Goal: Information Seeking & Learning: Learn about a topic

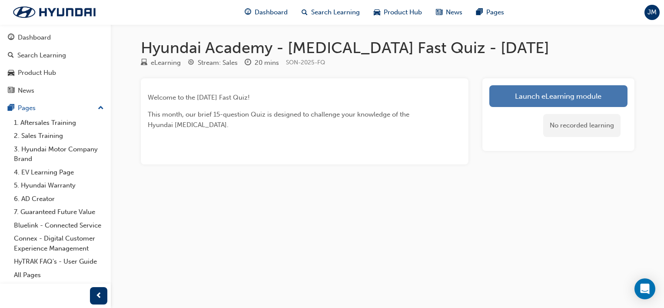
click at [530, 96] on link "Launch eLearning module" at bounding box center [558, 96] width 138 height 22
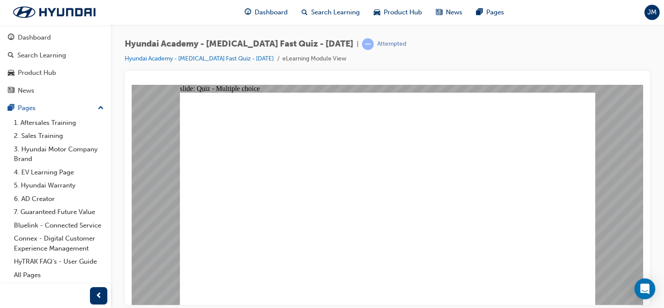
radio input "true"
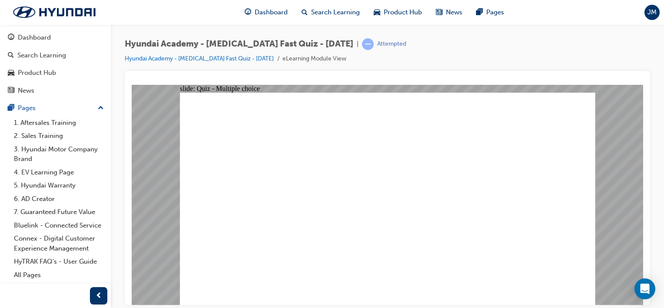
radio input "true"
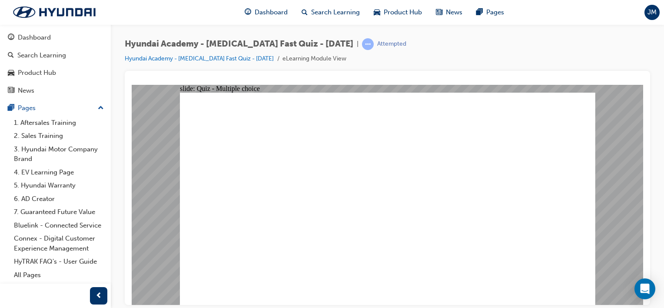
checkbox input "true"
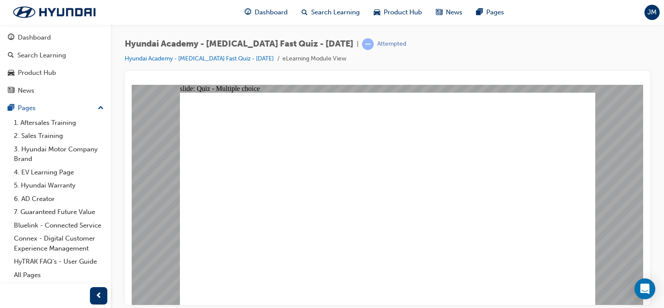
checkbox input "true"
radio input "true"
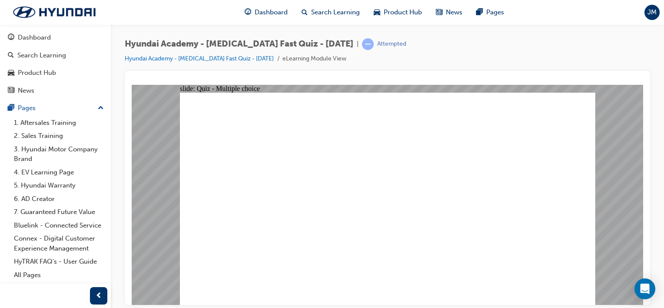
checkbox input "true"
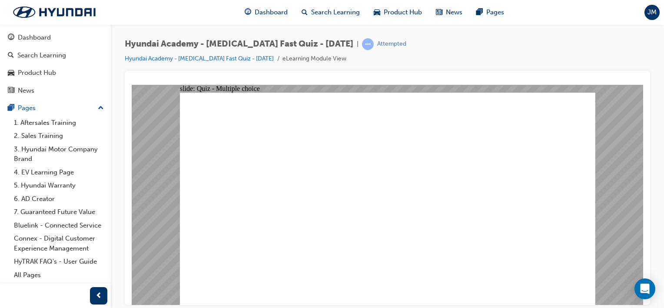
radio input "true"
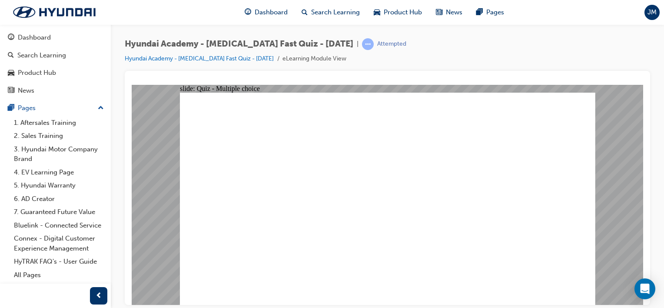
checkbox input "true"
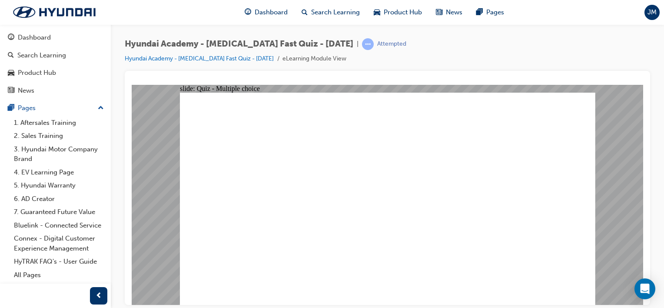
checkbox input "true"
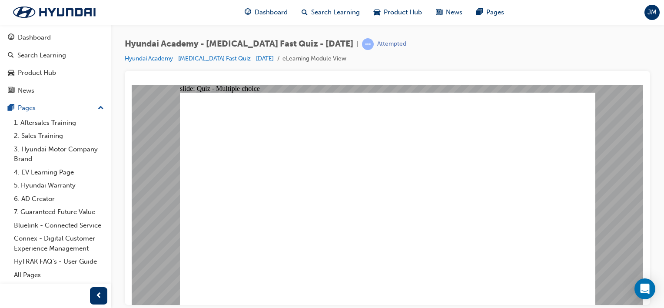
checkbox input "true"
radio input "true"
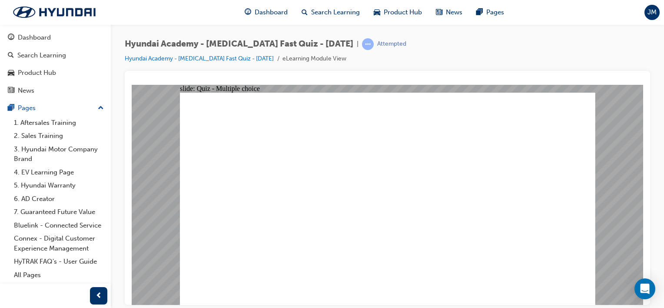
checkbox input "true"
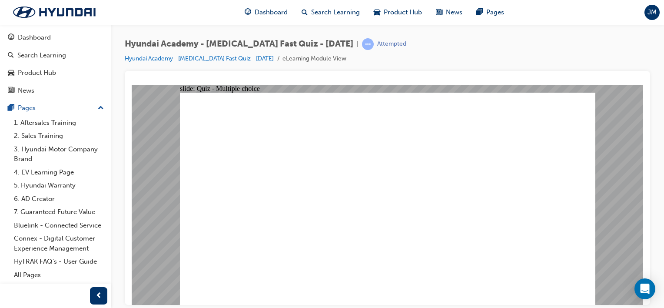
radio input "true"
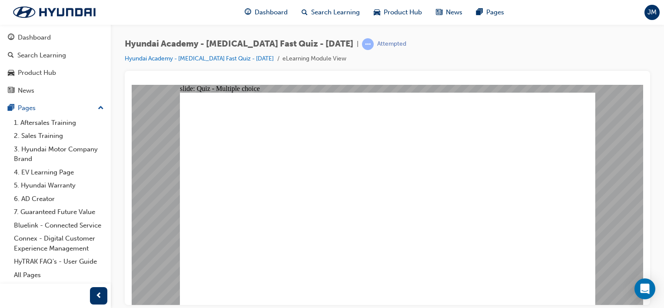
radio input "true"
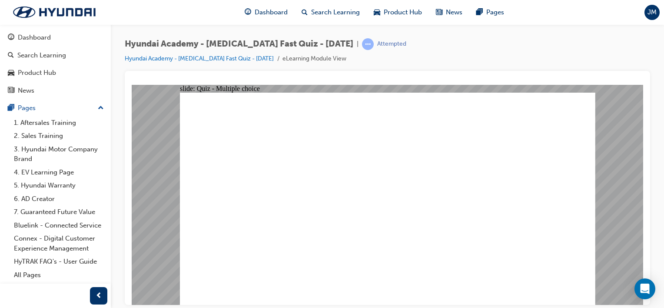
radio input "true"
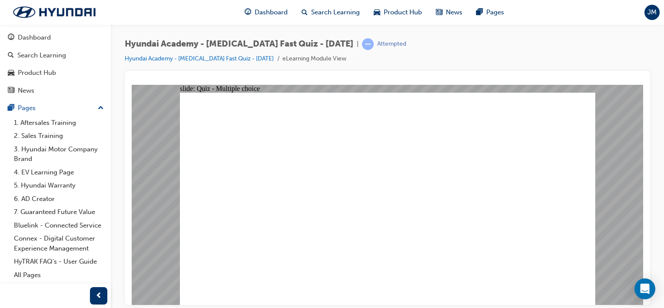
radio input "true"
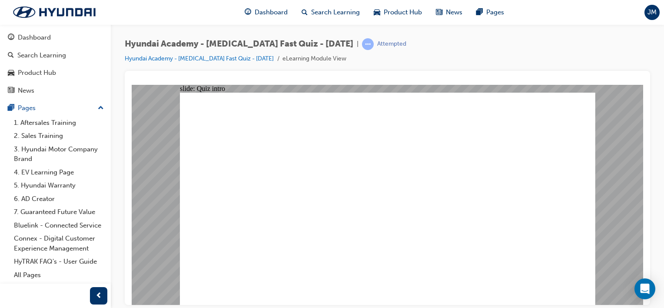
radio input "true"
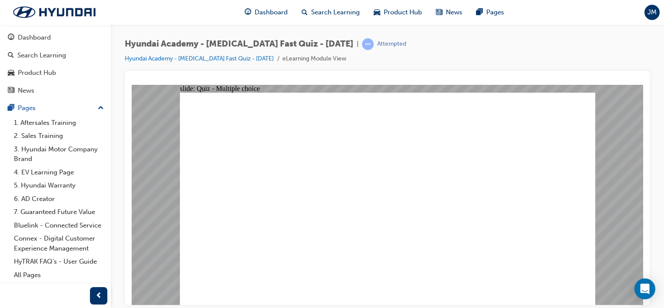
radio input "true"
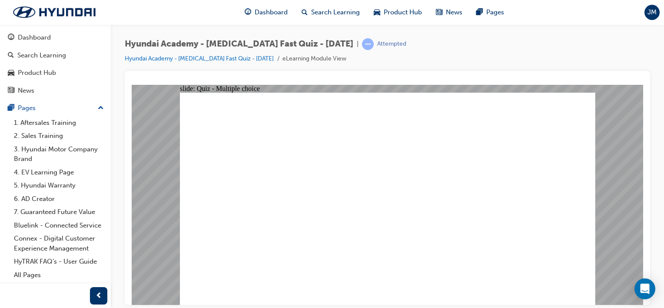
radio input "true"
checkbox input "true"
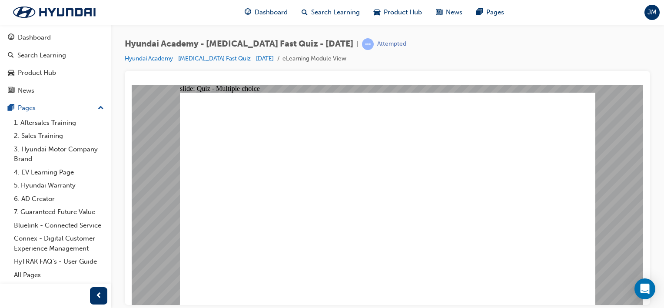
checkbox input "true"
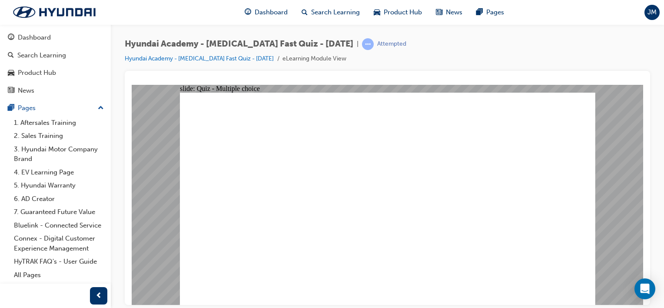
radio input "true"
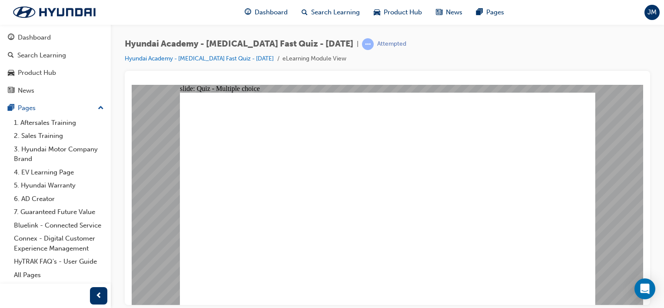
checkbox input "true"
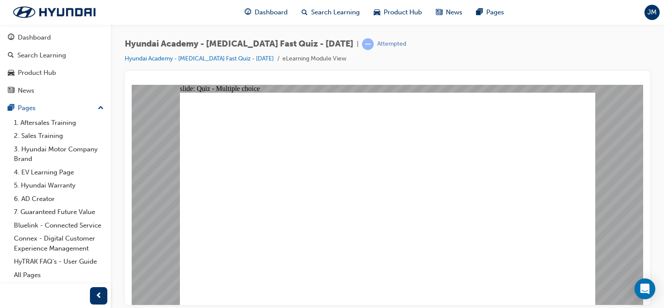
checkbox input "false"
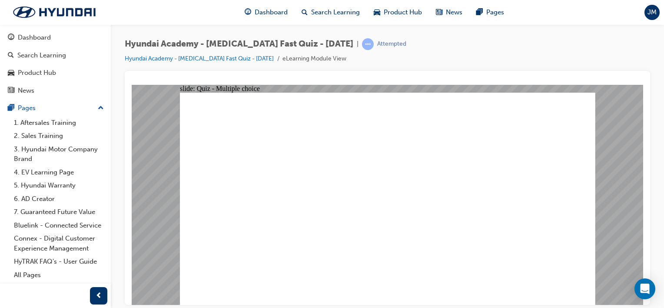
radio input "true"
checkbox input "true"
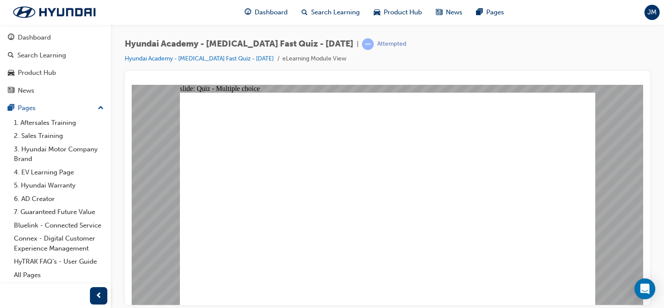
checkbox input "false"
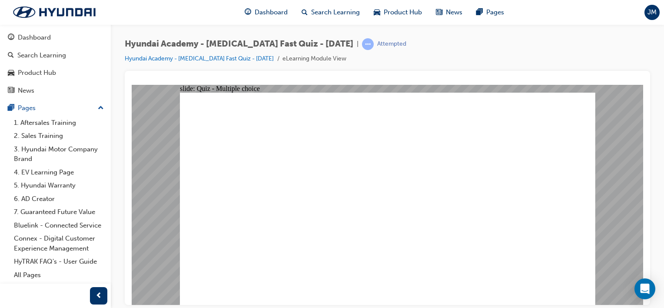
checkbox input "true"
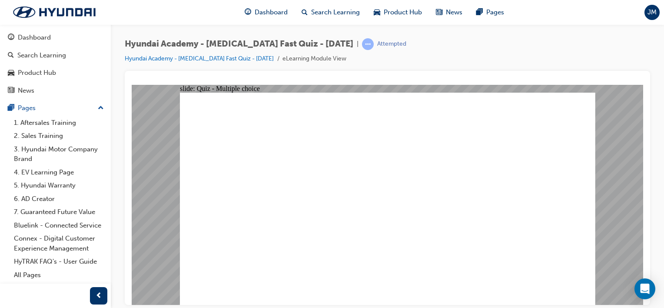
checkbox input "false"
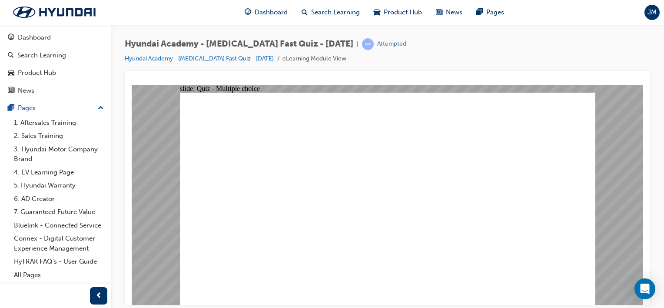
checkbox input "false"
checkbox input "true"
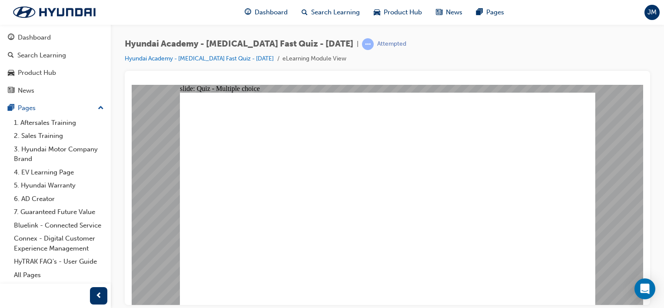
checkbox input "true"
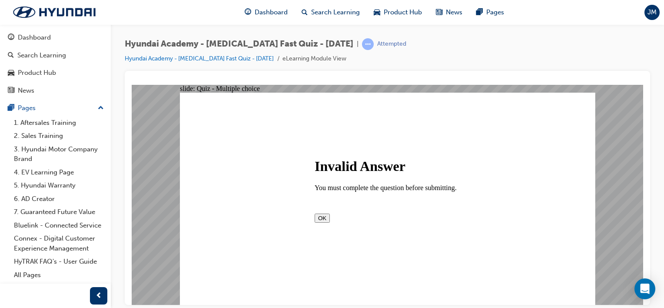
click at [330, 222] on button "OK" at bounding box center [322, 217] width 15 height 9
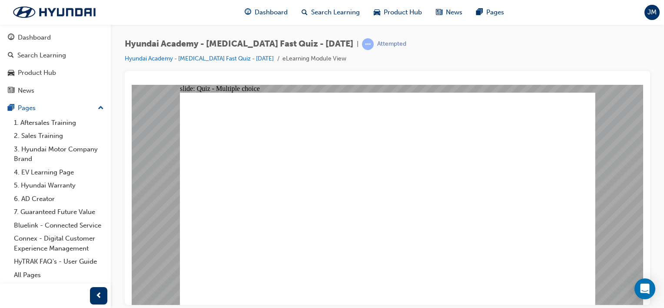
radio input "true"
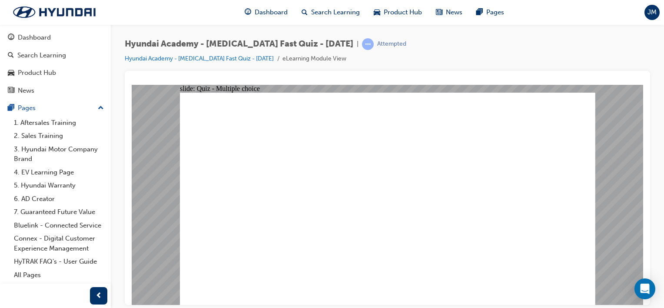
checkbox input "true"
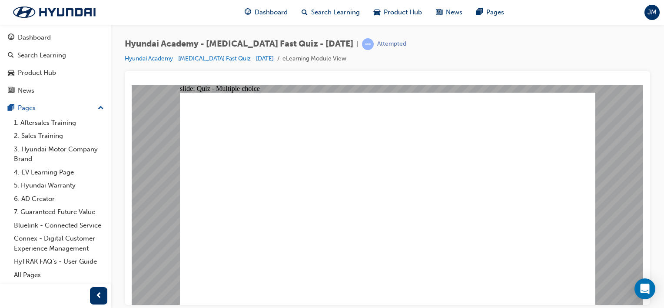
checkbox input "true"
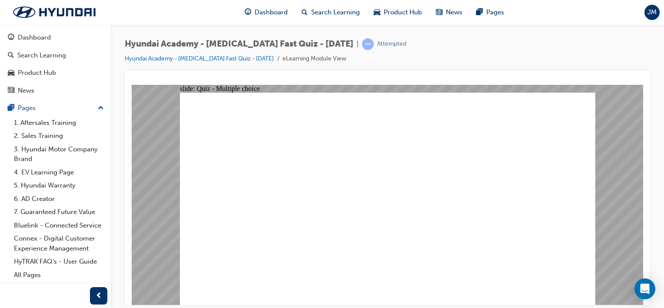
radio input "true"
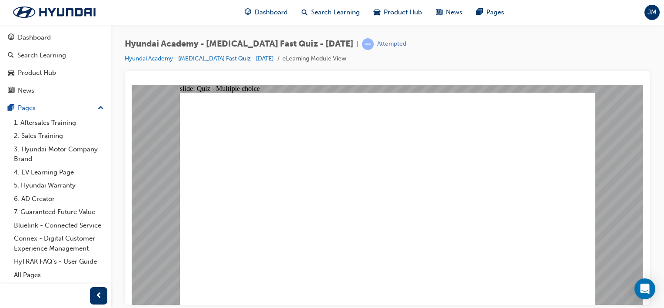
radio input "true"
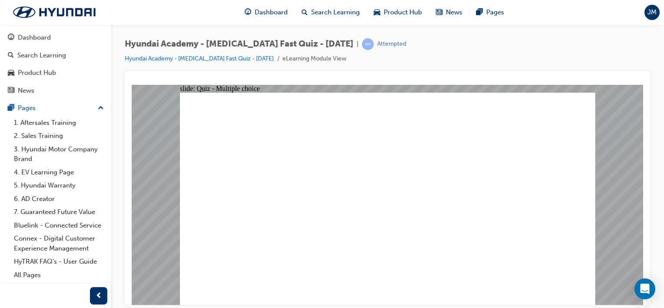
radio input "true"
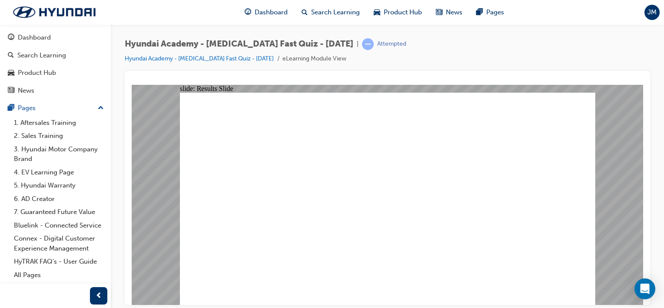
radio input "true"
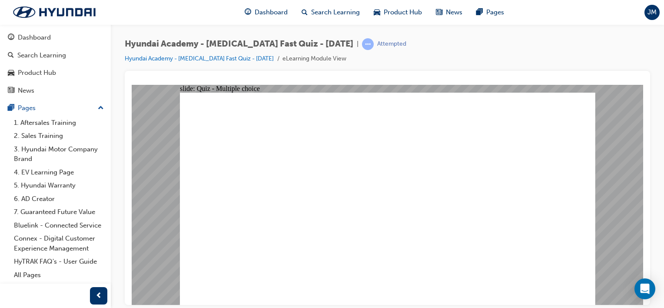
radio input "true"
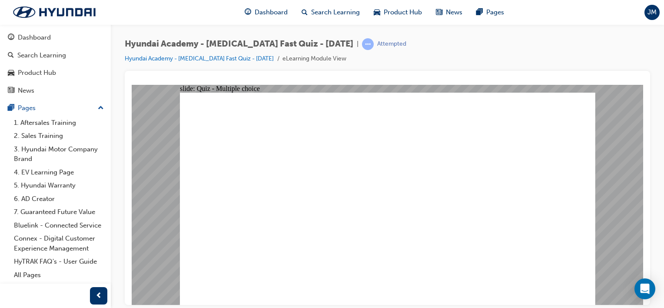
radio input "true"
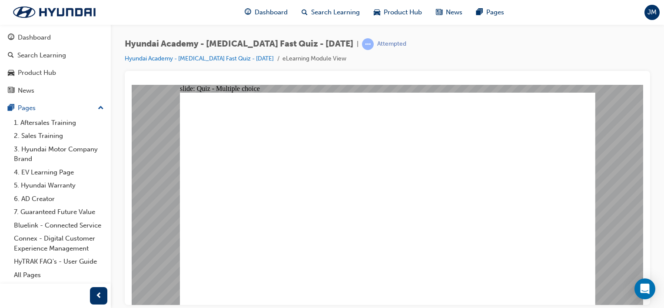
checkbox input "true"
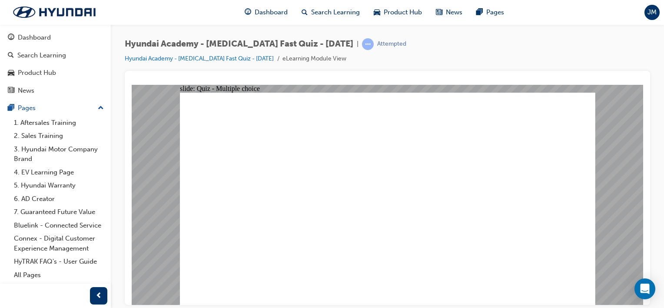
radio input "true"
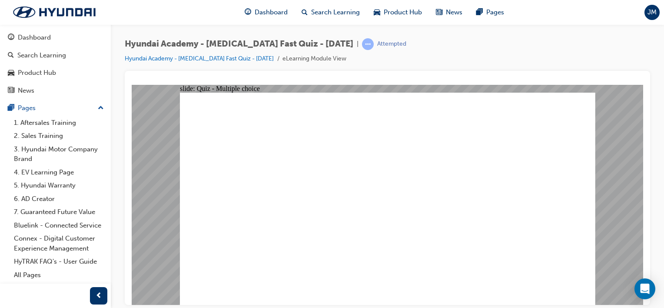
checkbox input "true"
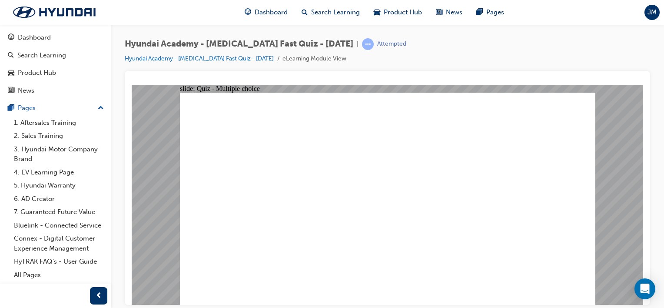
radio input "true"
checkbox input "true"
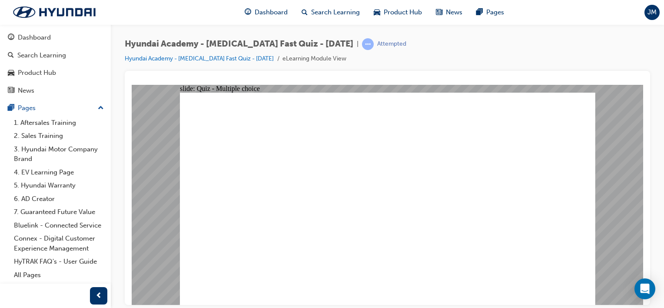
checkbox input "true"
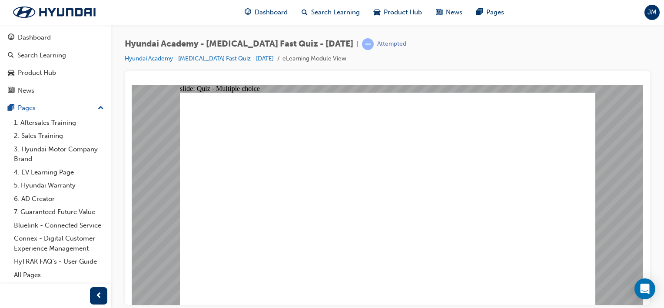
checkbox input "true"
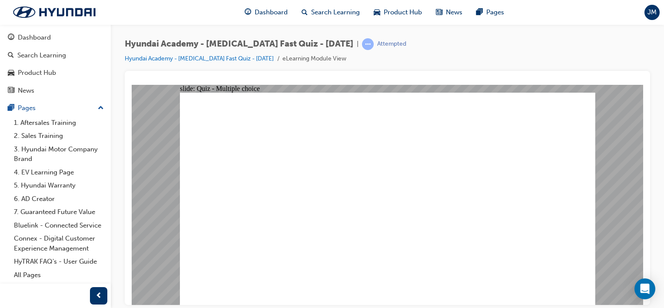
checkbox input "true"
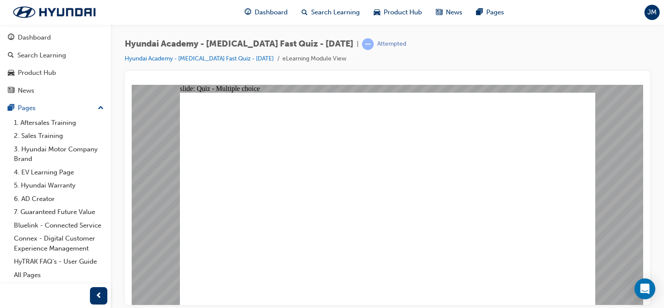
radio input "false"
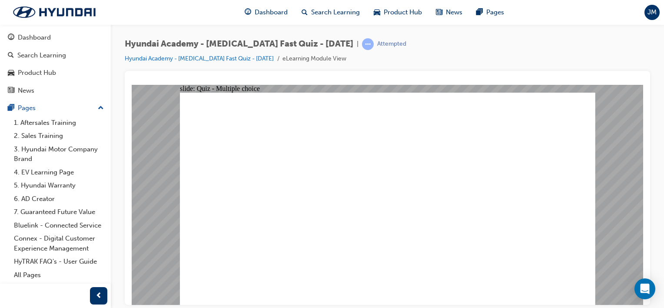
radio input "true"
checkbox input "true"
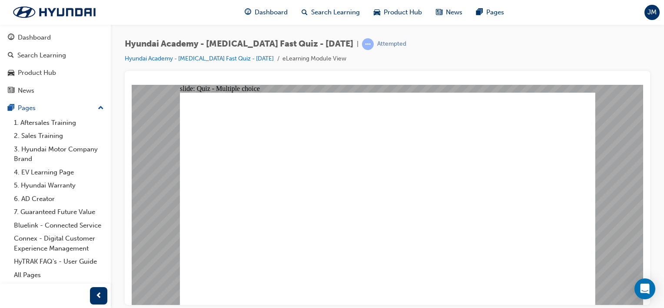
radio input "true"
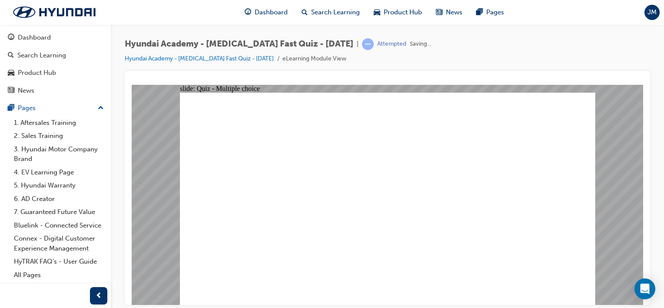
radio input "true"
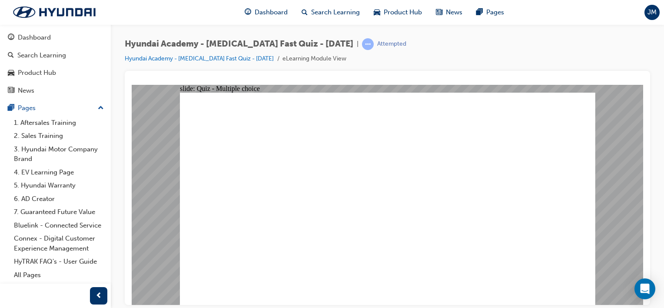
radio input "true"
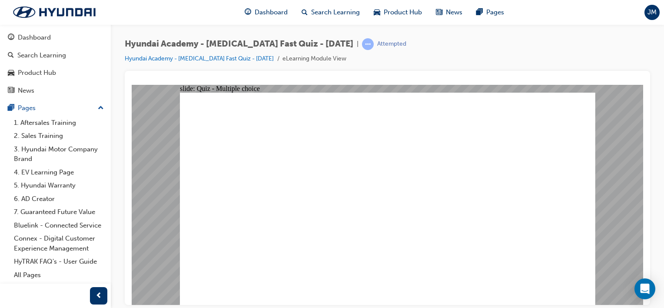
radio input "true"
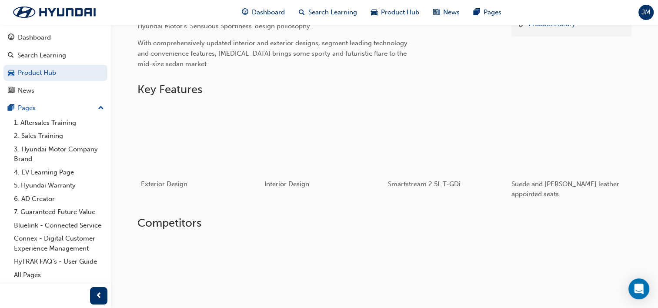
scroll to position [305, 0]
click at [296, 183] on span "Interior Design" at bounding box center [283, 184] width 47 height 8
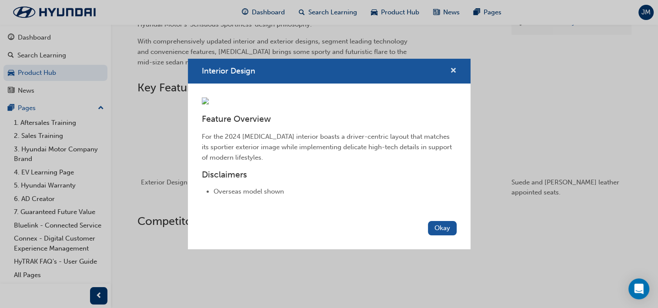
click at [450, 67] on span "cross-icon" at bounding box center [453, 71] width 7 height 8
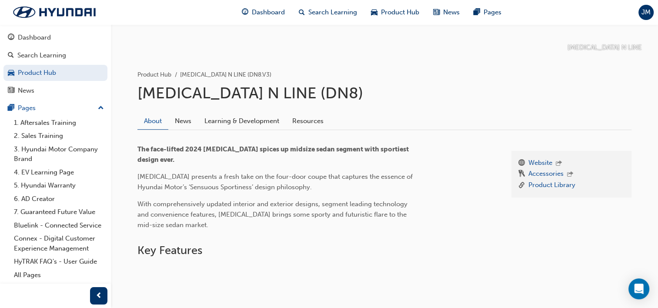
scroll to position [0, 0]
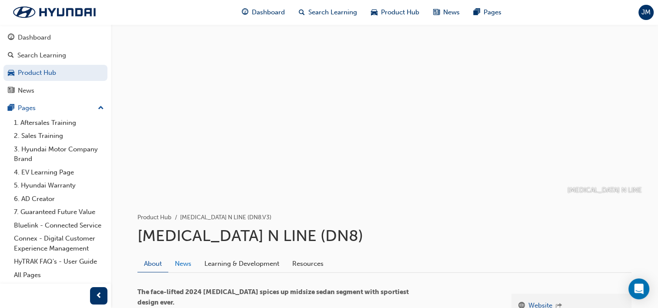
click at [181, 261] on link "News" at bounding box center [183, 263] width 30 height 17
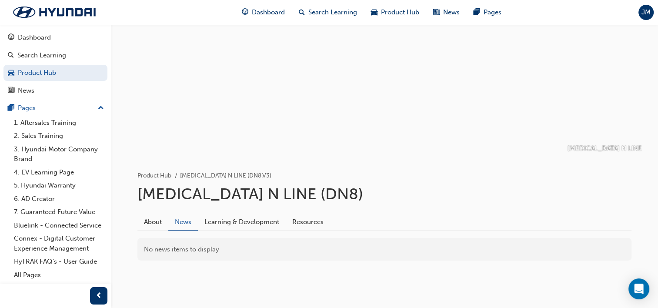
scroll to position [43, 0]
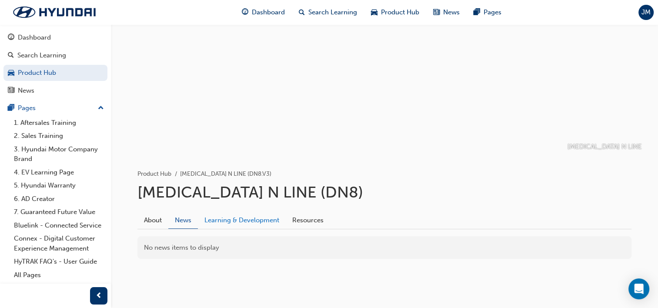
click at [259, 222] on link "Learning & Development" at bounding box center [242, 220] width 88 height 17
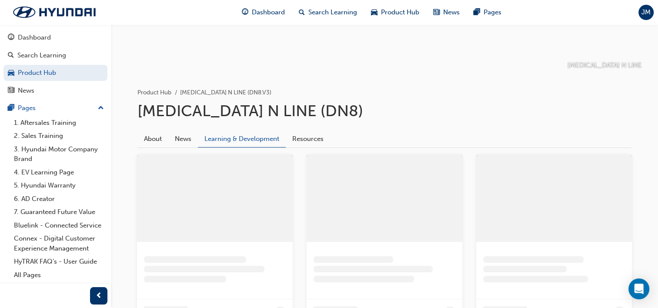
scroll to position [123, 0]
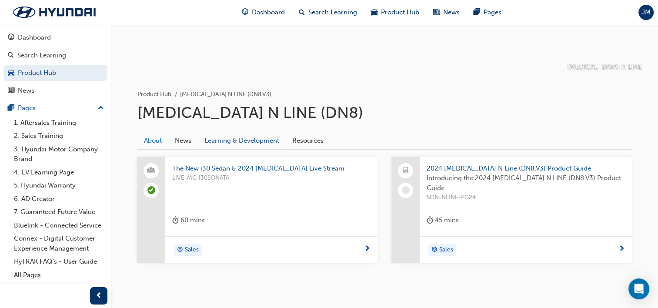
click at [153, 140] on link "About" at bounding box center [152, 140] width 31 height 17
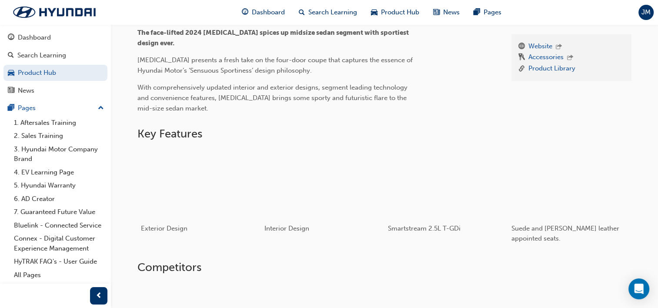
scroll to position [261, 0]
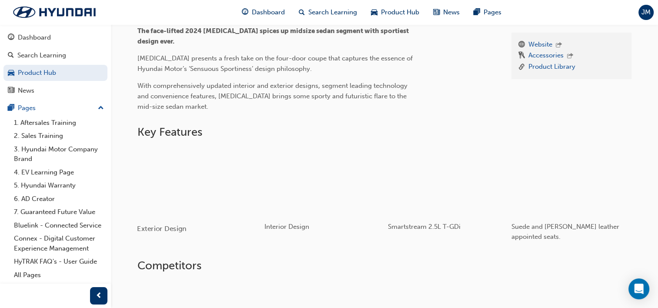
click at [206, 199] on div "button" at bounding box center [199, 181] width 124 height 70
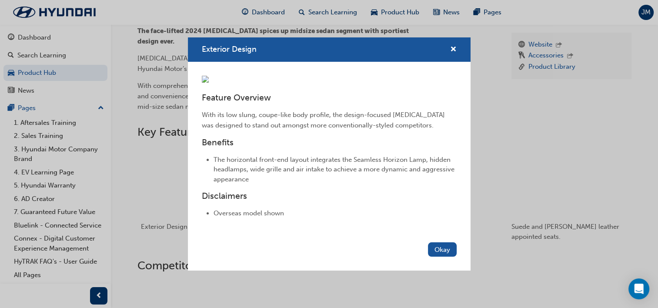
scroll to position [40, 0]
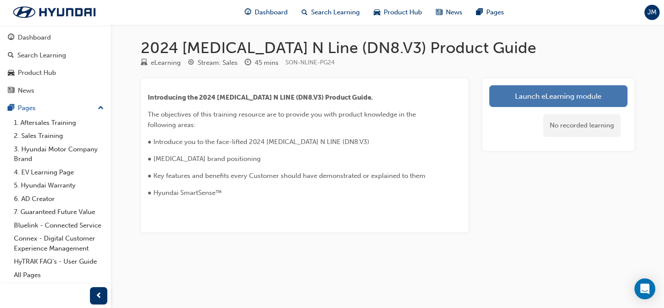
click at [553, 93] on link "Launch eLearning module" at bounding box center [558, 96] width 138 height 22
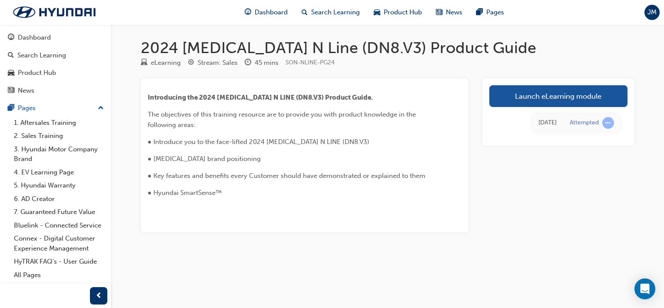
click at [200, 141] on span "● Introduce you to the face-lifted 2024 [MEDICAL_DATA] N LINE (DN8.V3)" at bounding box center [259, 142] width 222 height 8
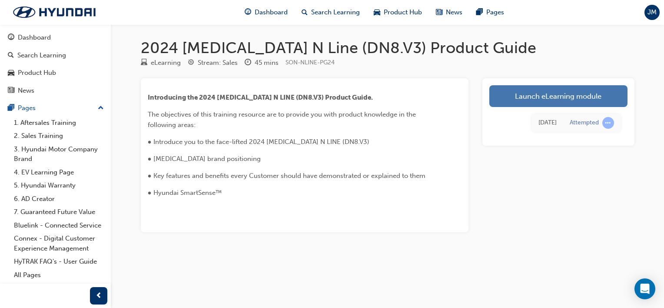
click at [553, 99] on link "Launch eLearning module" at bounding box center [558, 96] width 138 height 22
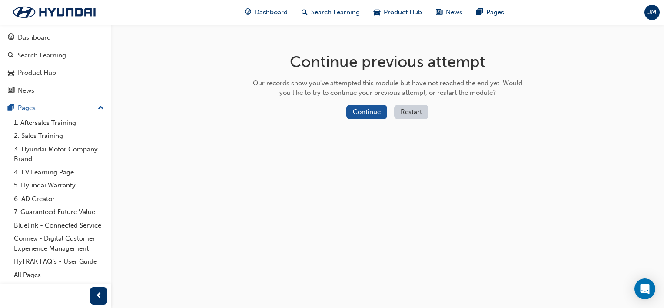
click at [368, 104] on div "Continue previous attempt Our records show you've attempted this module but hav…" at bounding box center [387, 87] width 283 height 126
click at [366, 113] on button "Continue" at bounding box center [366, 112] width 41 height 14
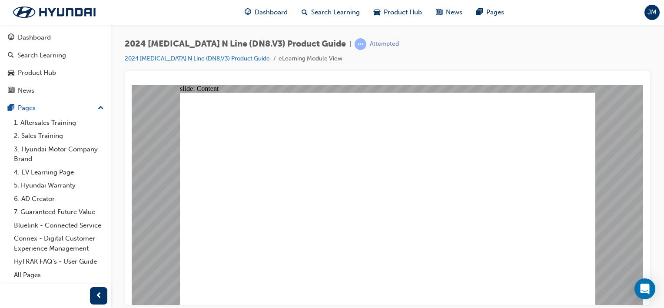
click at [132, 84] on image at bounding box center [132, 84] width 0 height 0
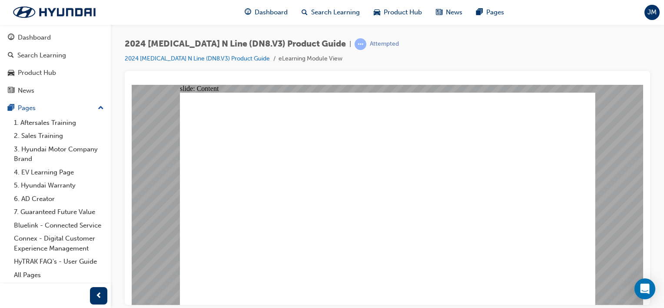
click at [132, 84] on image at bounding box center [132, 84] width 0 height 0
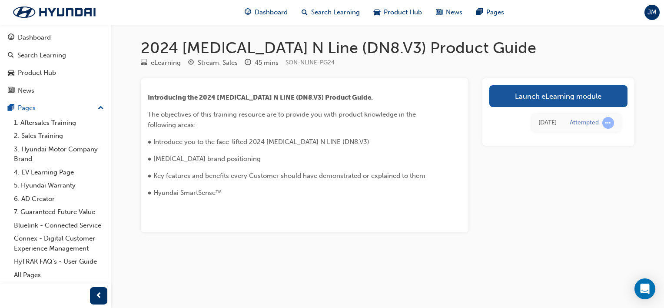
click at [283, 184] on div "Introducing the 2024 [MEDICAL_DATA] N LINE (DN8.V3) Product Guide. The objectiv…" at bounding box center [289, 145] width 283 height 106
